Goal: Information Seeking & Learning: Learn about a topic

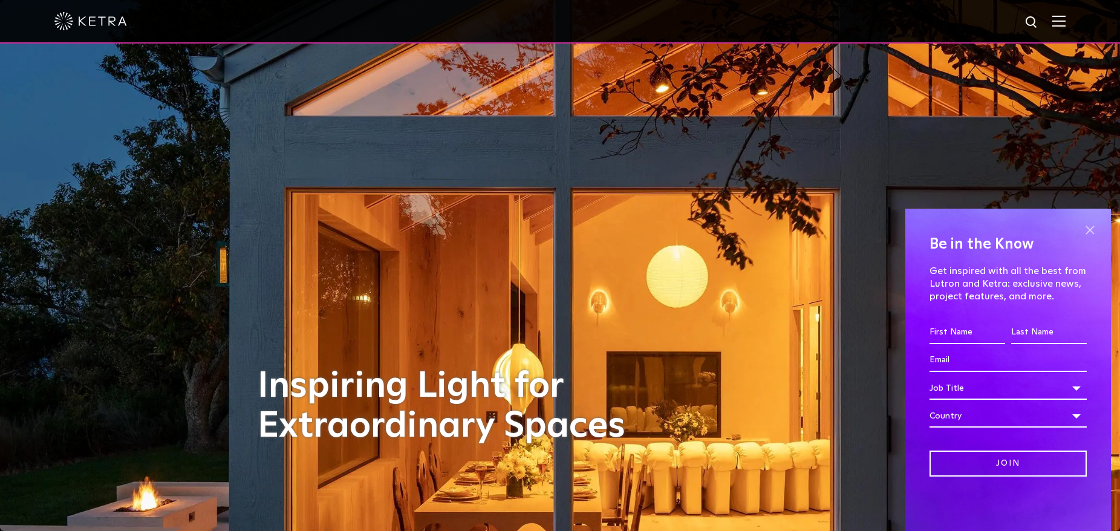
click at [1083, 221] on span at bounding box center [1090, 230] width 18 height 18
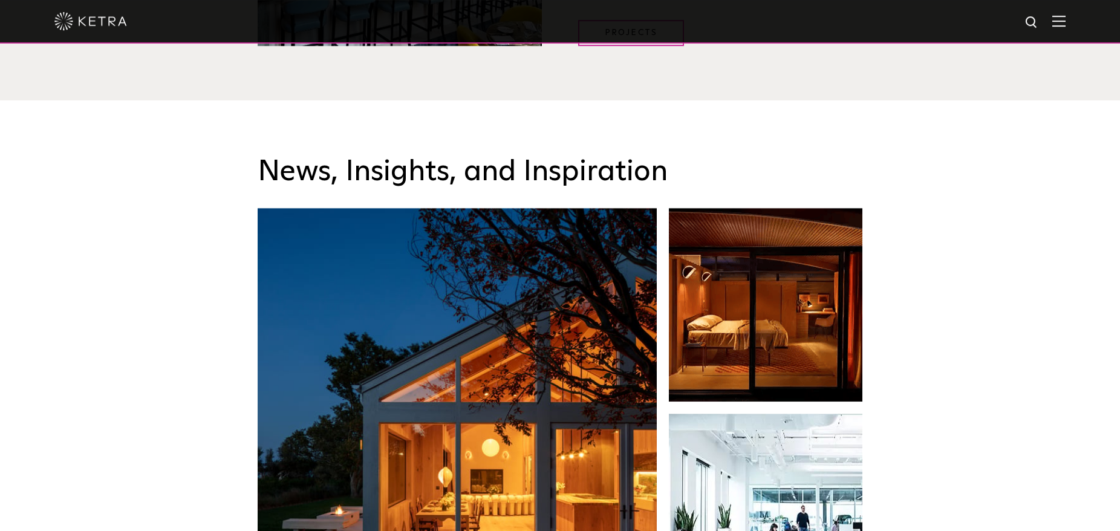
scroll to position [1851, 0]
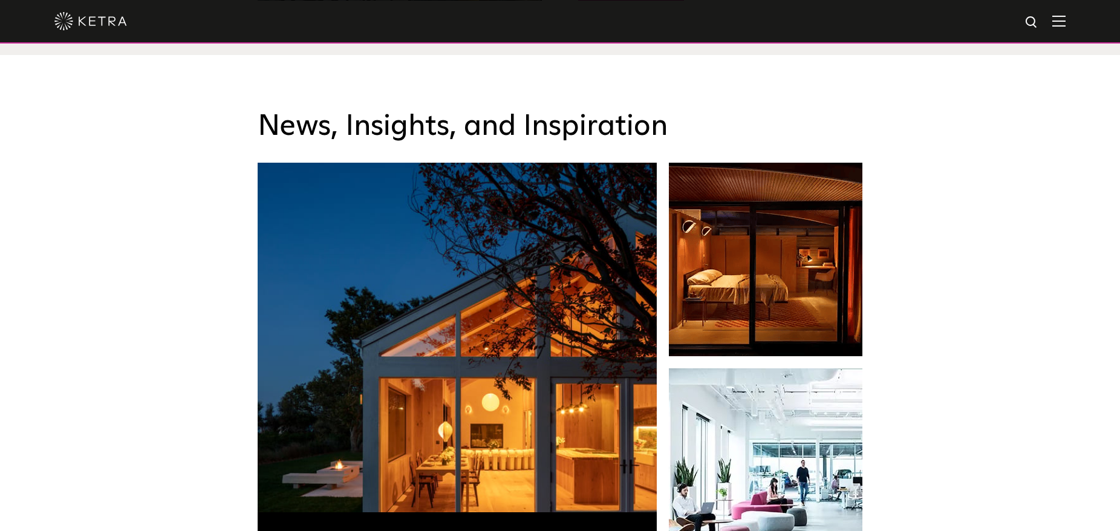
click at [1063, 21] on img at bounding box center [1059, 20] width 13 height 11
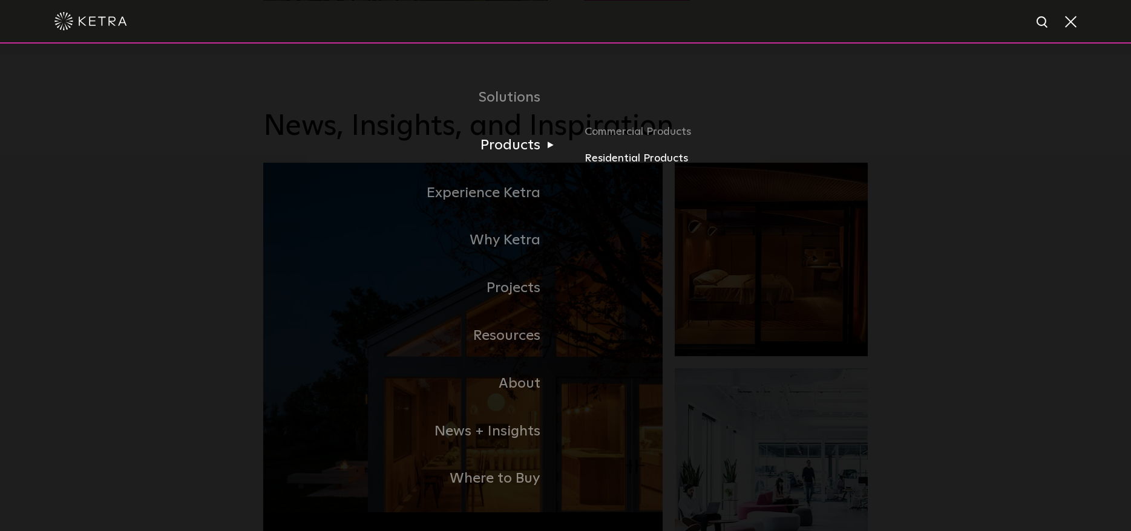
click at [627, 163] on link "Residential Products" at bounding box center [725, 159] width 283 height 18
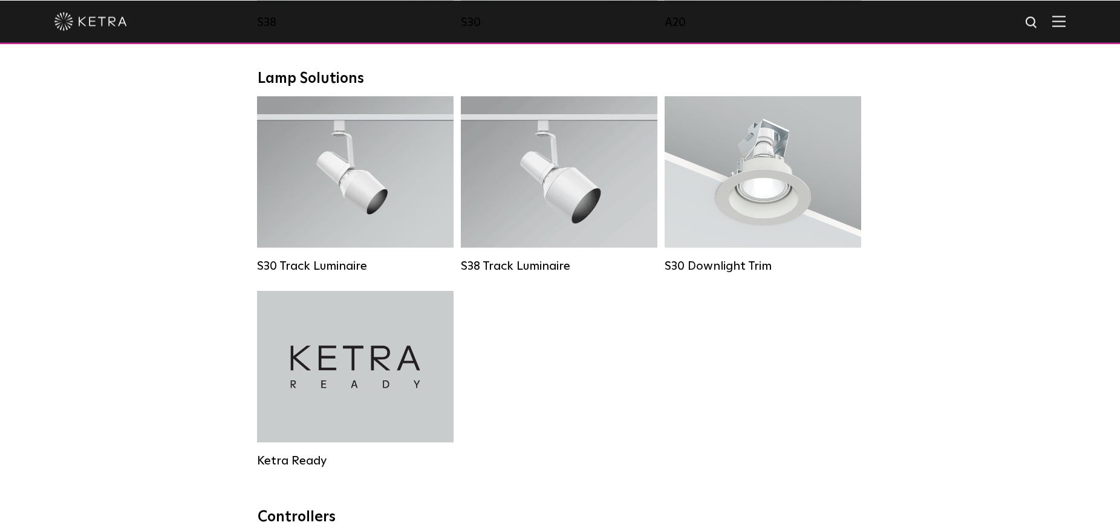
scroll to position [926, 0]
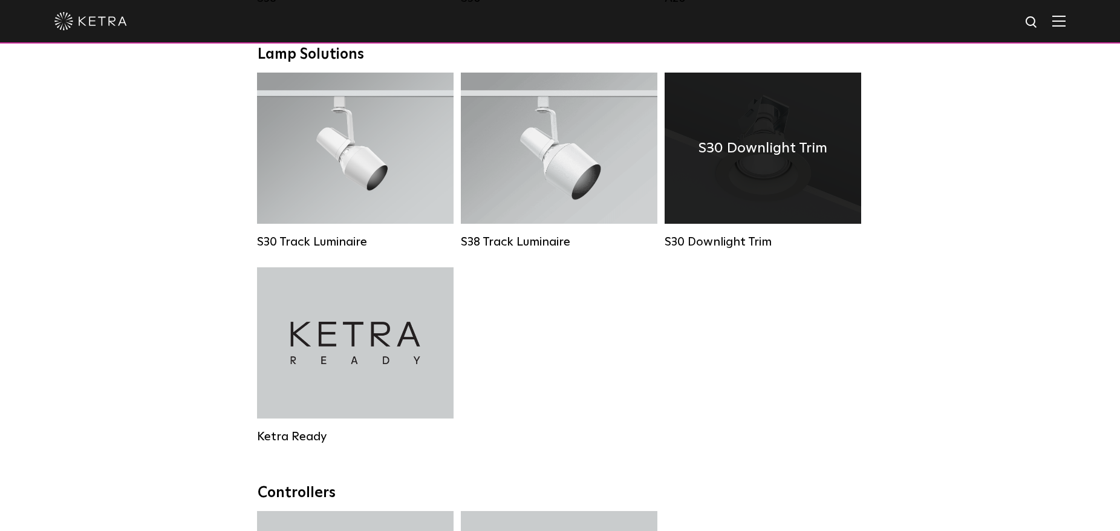
click at [696, 150] on div "S30 Downlight Trim" at bounding box center [763, 148] width 197 height 151
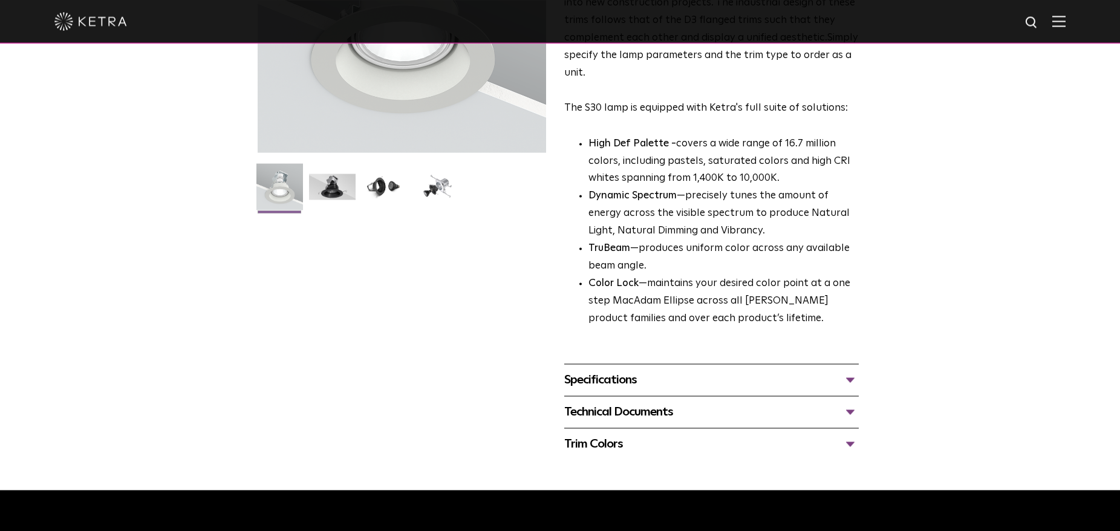
scroll to position [247, 0]
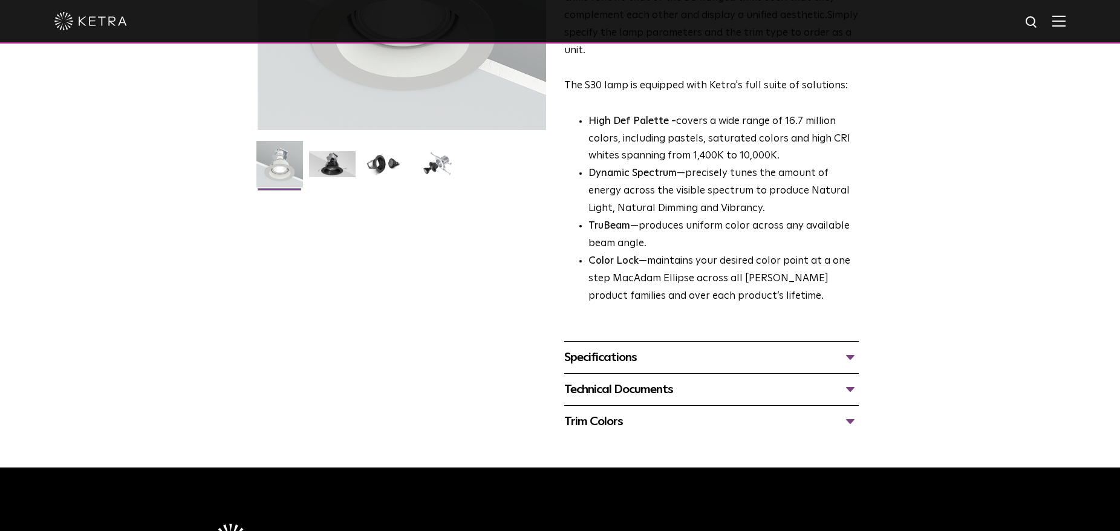
click at [750, 360] on div "Specifications" at bounding box center [711, 357] width 295 height 19
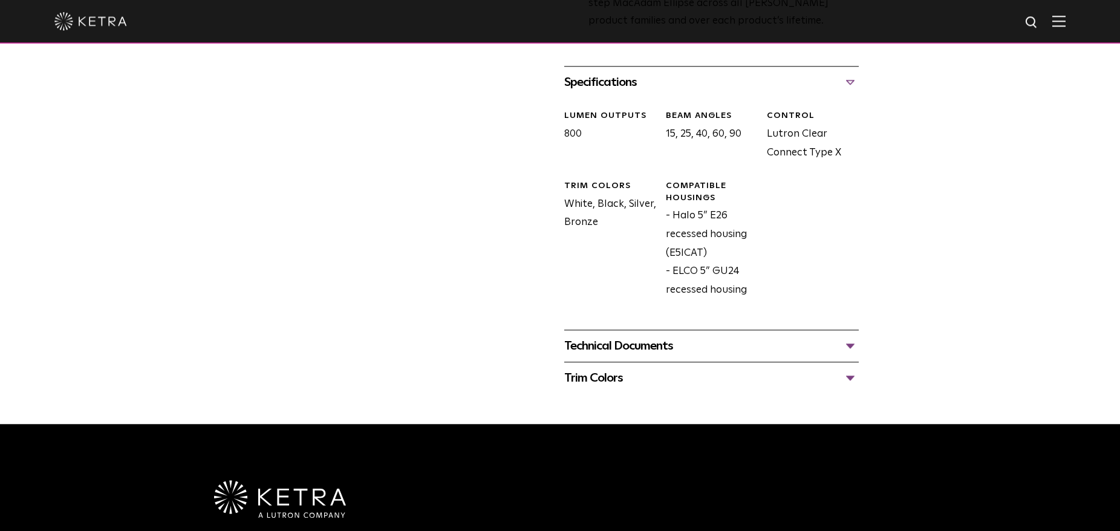
scroll to position [494, 0]
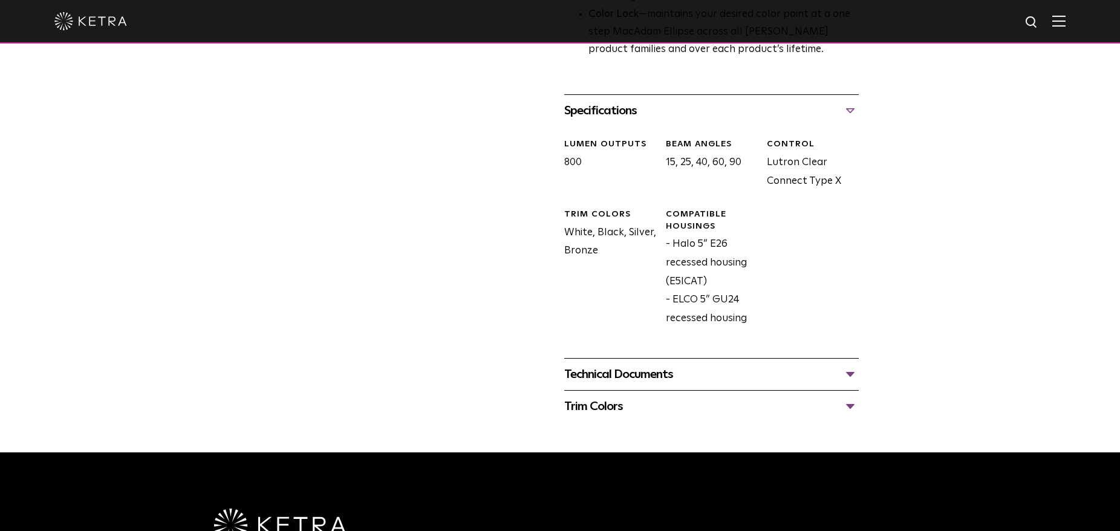
click at [714, 373] on div "Technical Documents" at bounding box center [711, 374] width 295 height 19
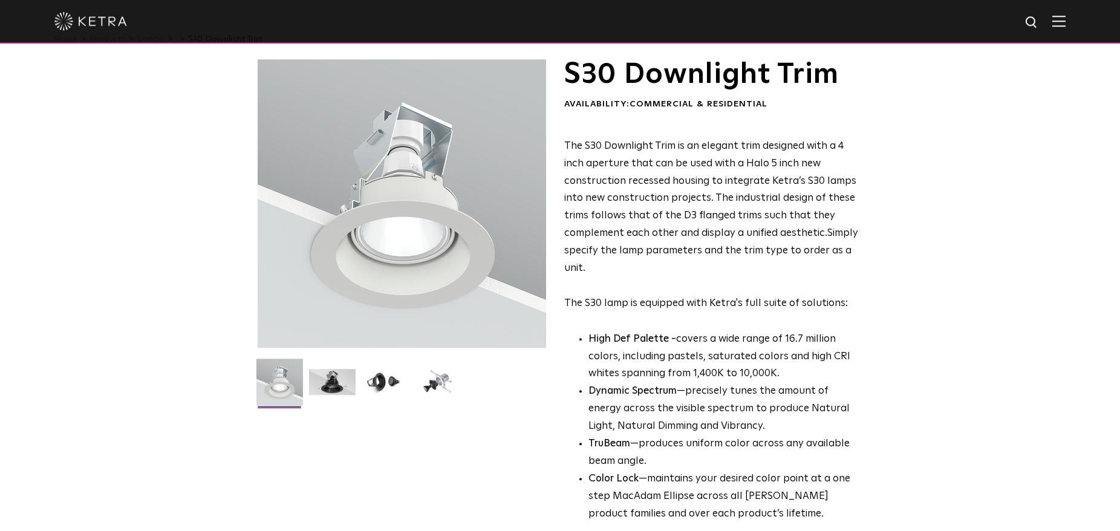
scroll to position [0, 0]
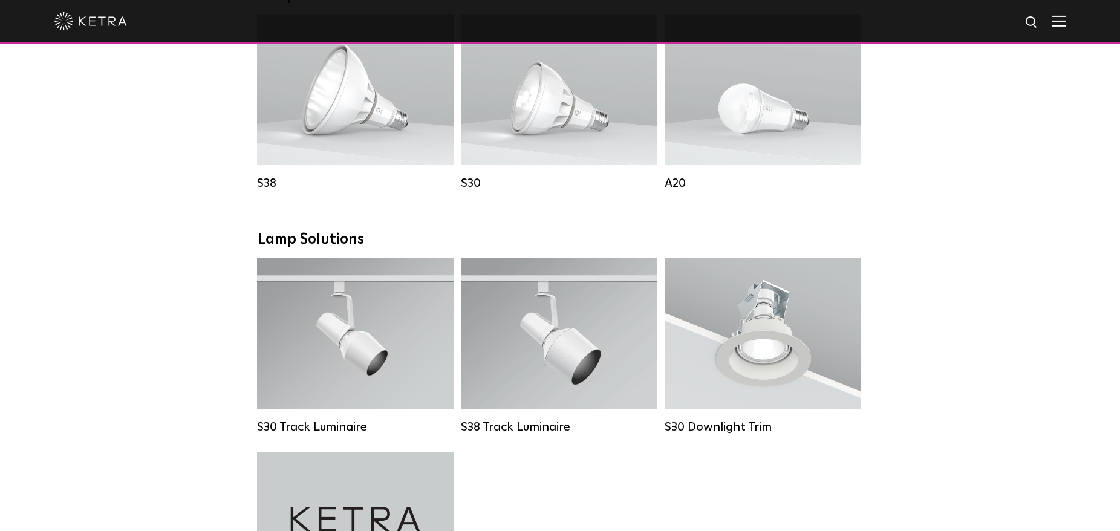
scroll to position [555, 0]
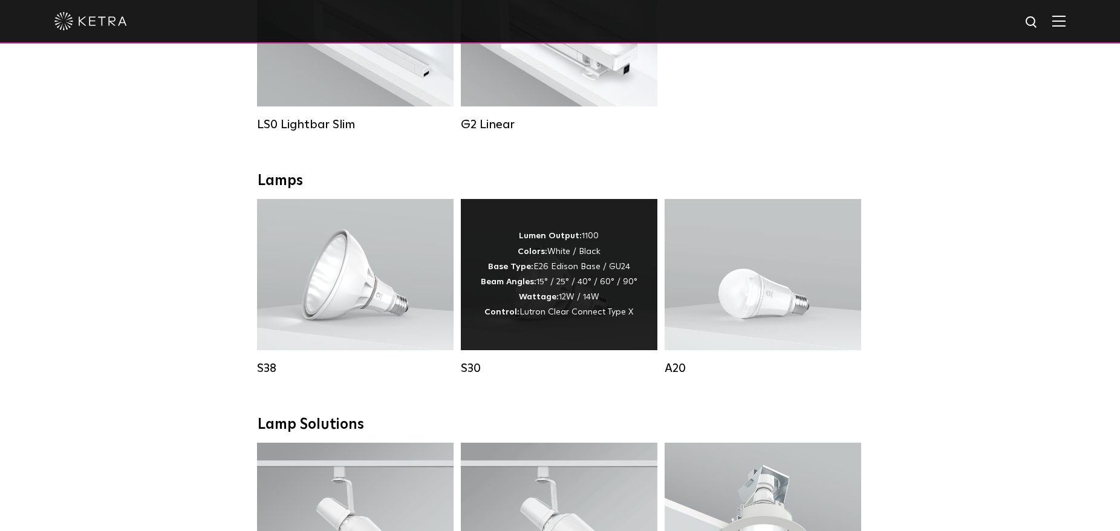
click at [535, 300] on div "Lumen Output: 1100 Colors: White / Black Base Type: E26 Edison Base / GU24 Beam…" at bounding box center [559, 274] width 157 height 91
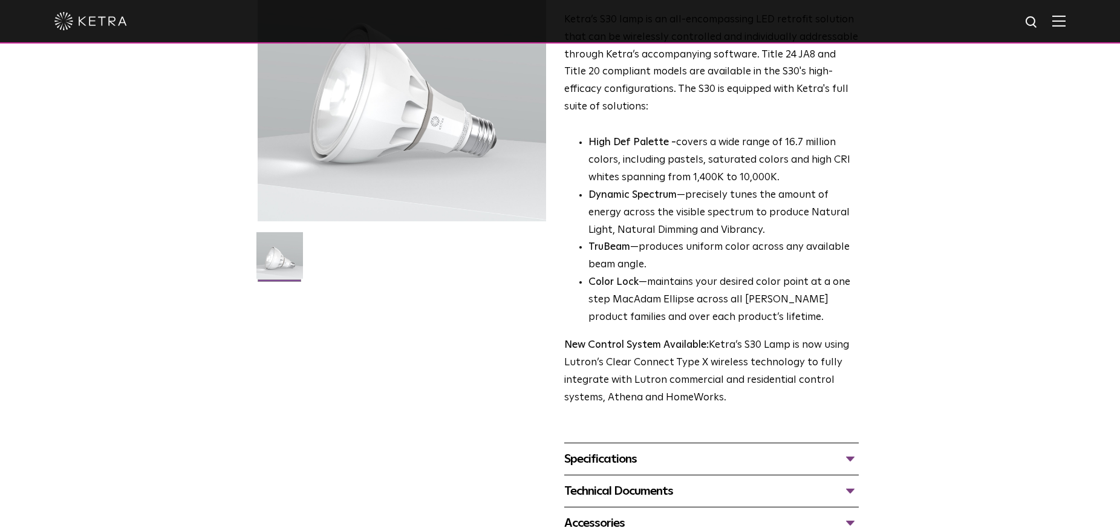
scroll to position [123, 0]
